Goal: Navigation & Orientation: Go to known website

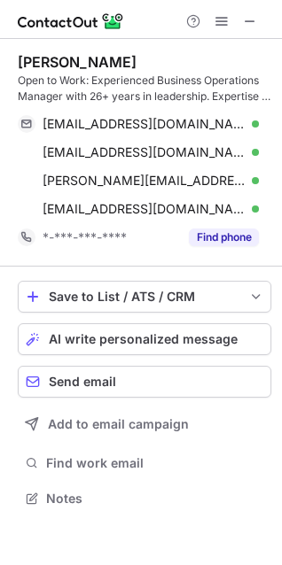
scroll to position [486, 282]
